Goal: Task Accomplishment & Management: Manage account settings

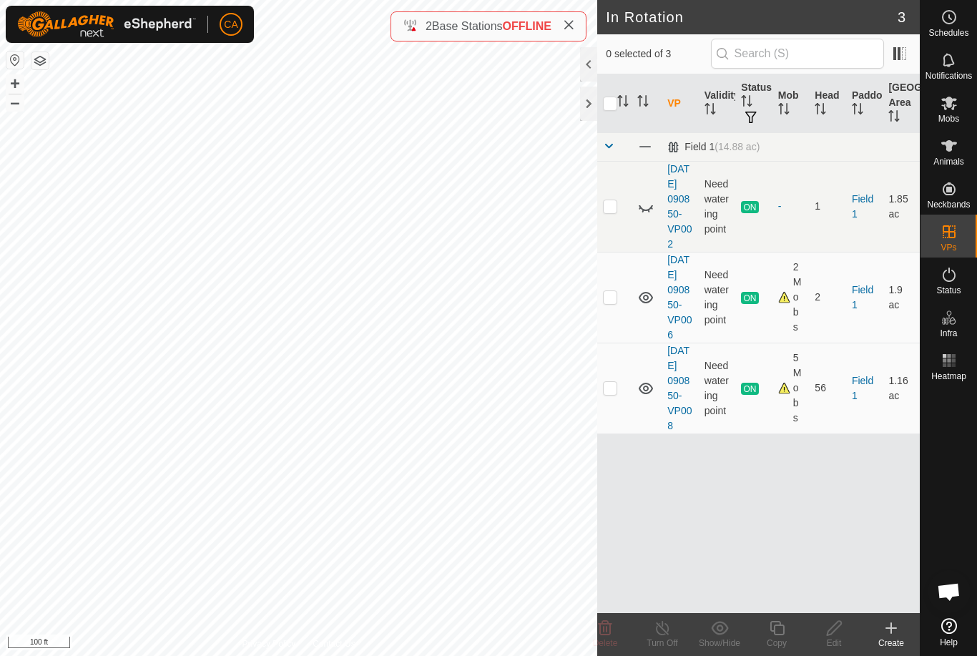
click at [594, 100] on div at bounding box center [588, 104] width 17 height 34
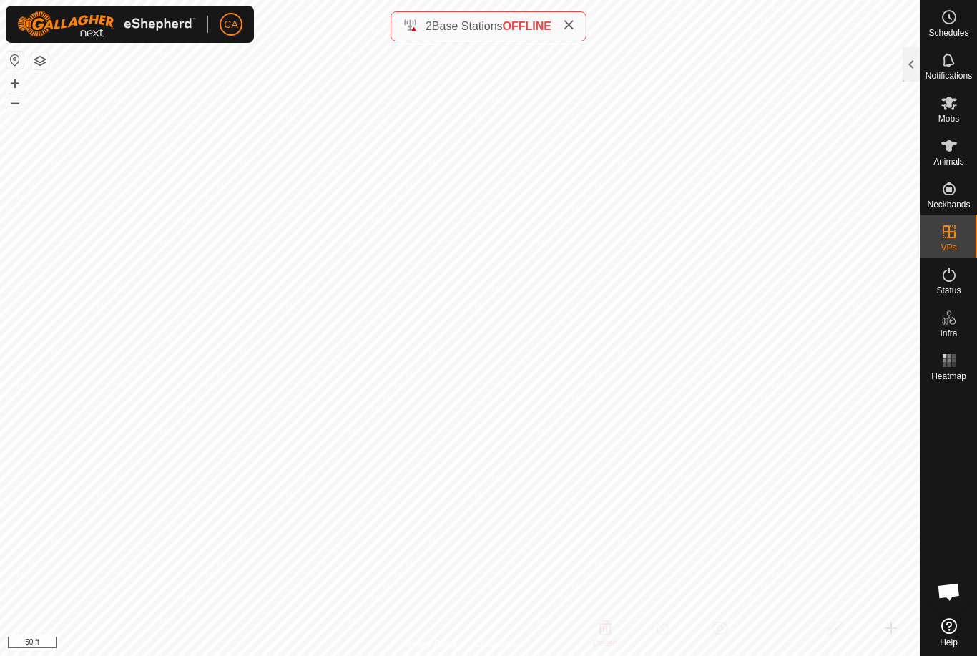
click at [568, 20] on icon at bounding box center [568, 24] width 11 height 11
